Goal: Information Seeking & Learning: Learn about a topic

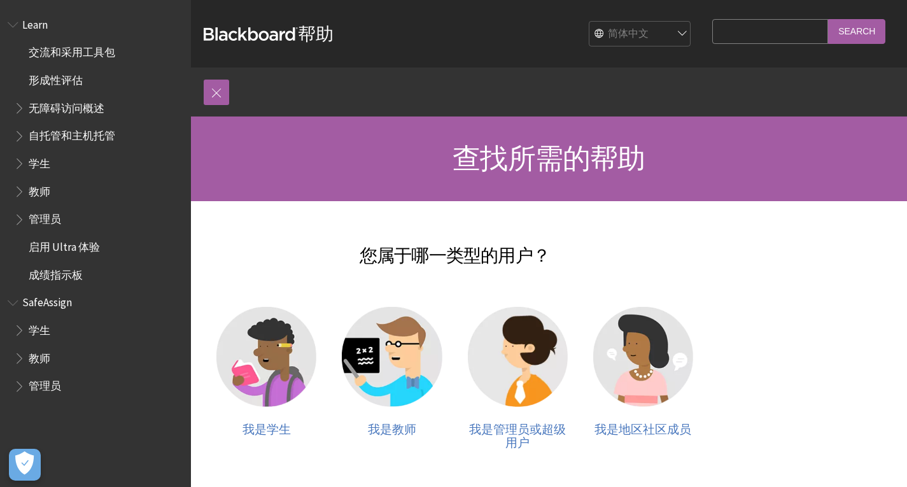
scroll to position [15, 0]
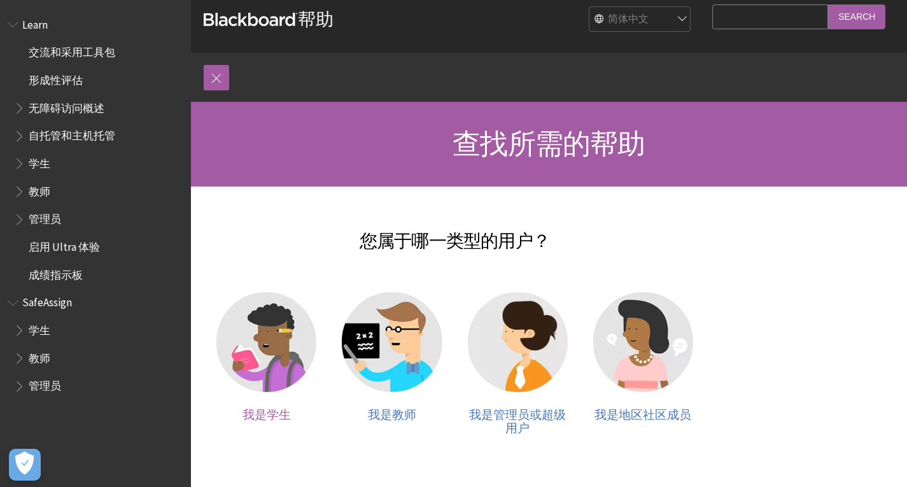
click at [282, 356] on img at bounding box center [266, 342] width 100 height 100
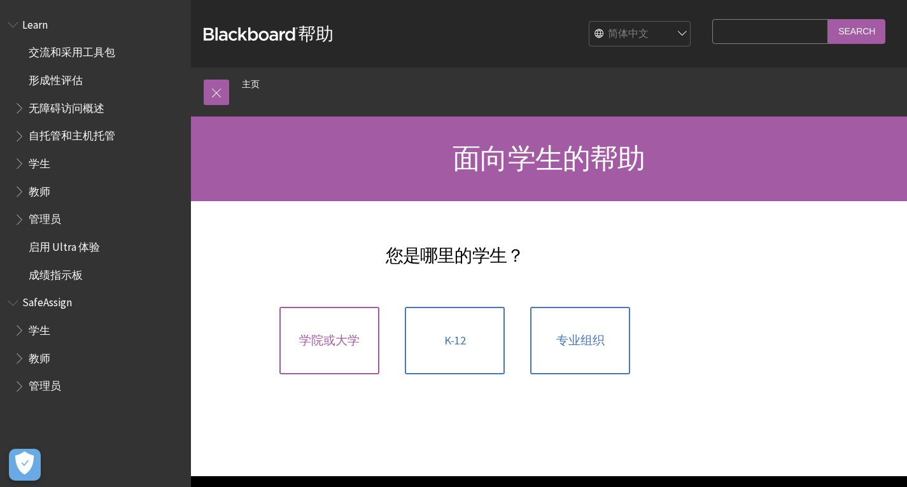
click at [324, 343] on span "学院或大学" at bounding box center [329, 340] width 60 height 14
